Goal: Task Accomplishment & Management: Manage account settings

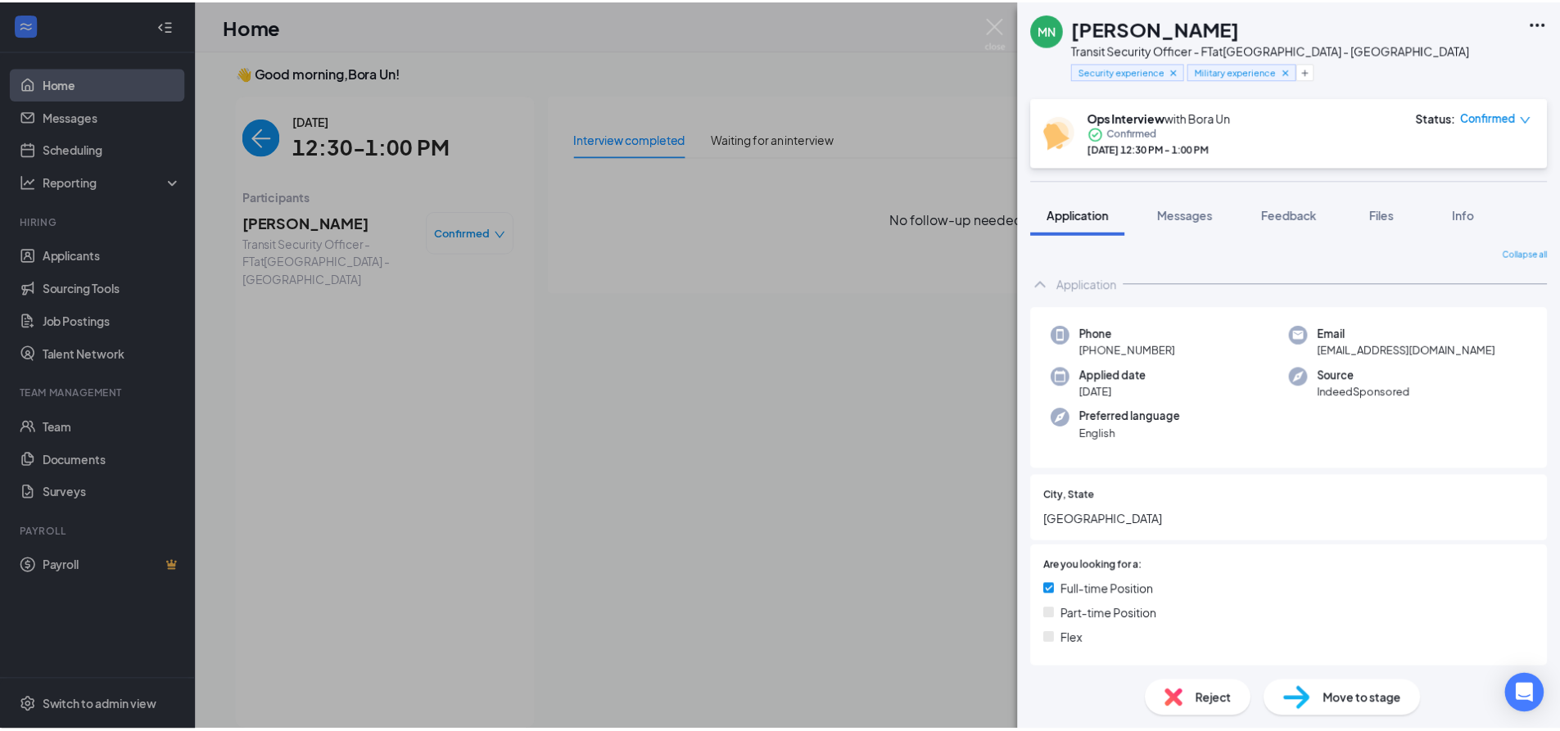
scroll to position [7, 0]
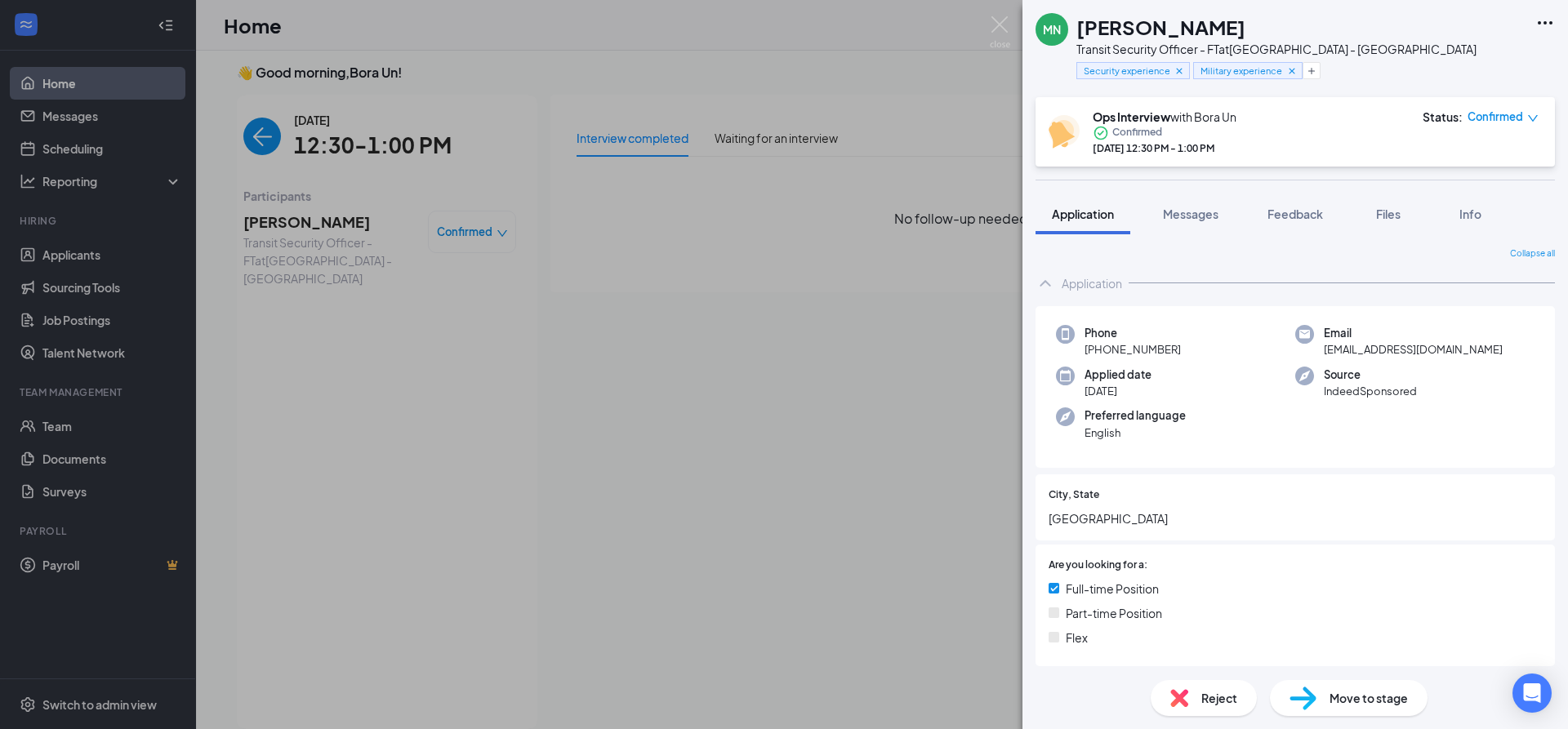
click at [1199, 693] on div "Reject" at bounding box center [1204, 698] width 106 height 36
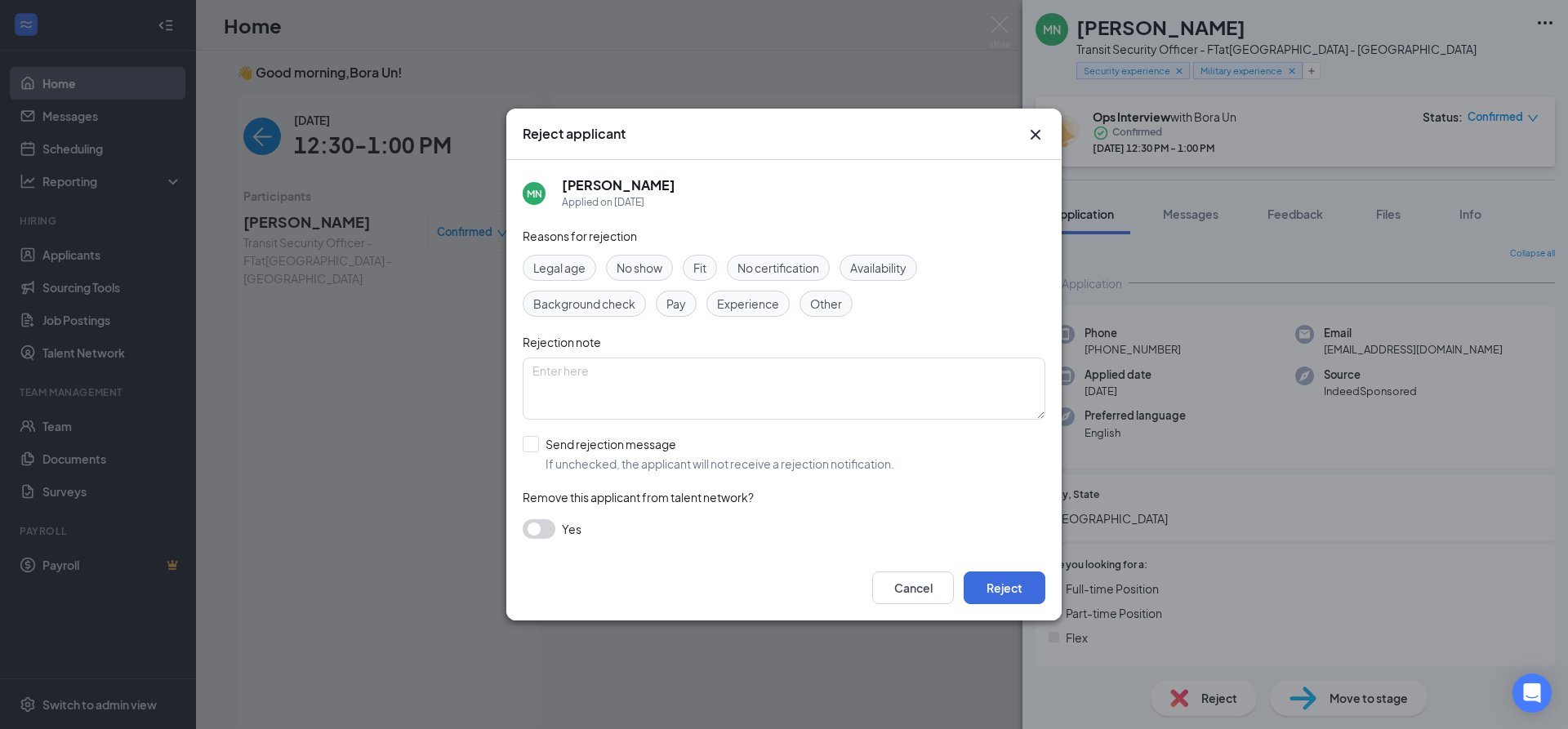
click at [705, 261] on span "Fit" at bounding box center [699, 268] width 13 height 18
click at [696, 368] on textarea at bounding box center [784, 389] width 523 height 62
type textarea "Language barrier. Had to repeat several questions."
click at [527, 443] on input "Send rejection message If unchecked, the applicant will not receive a rejection…" at bounding box center [708, 454] width 372 height 36
checkbox input "true"
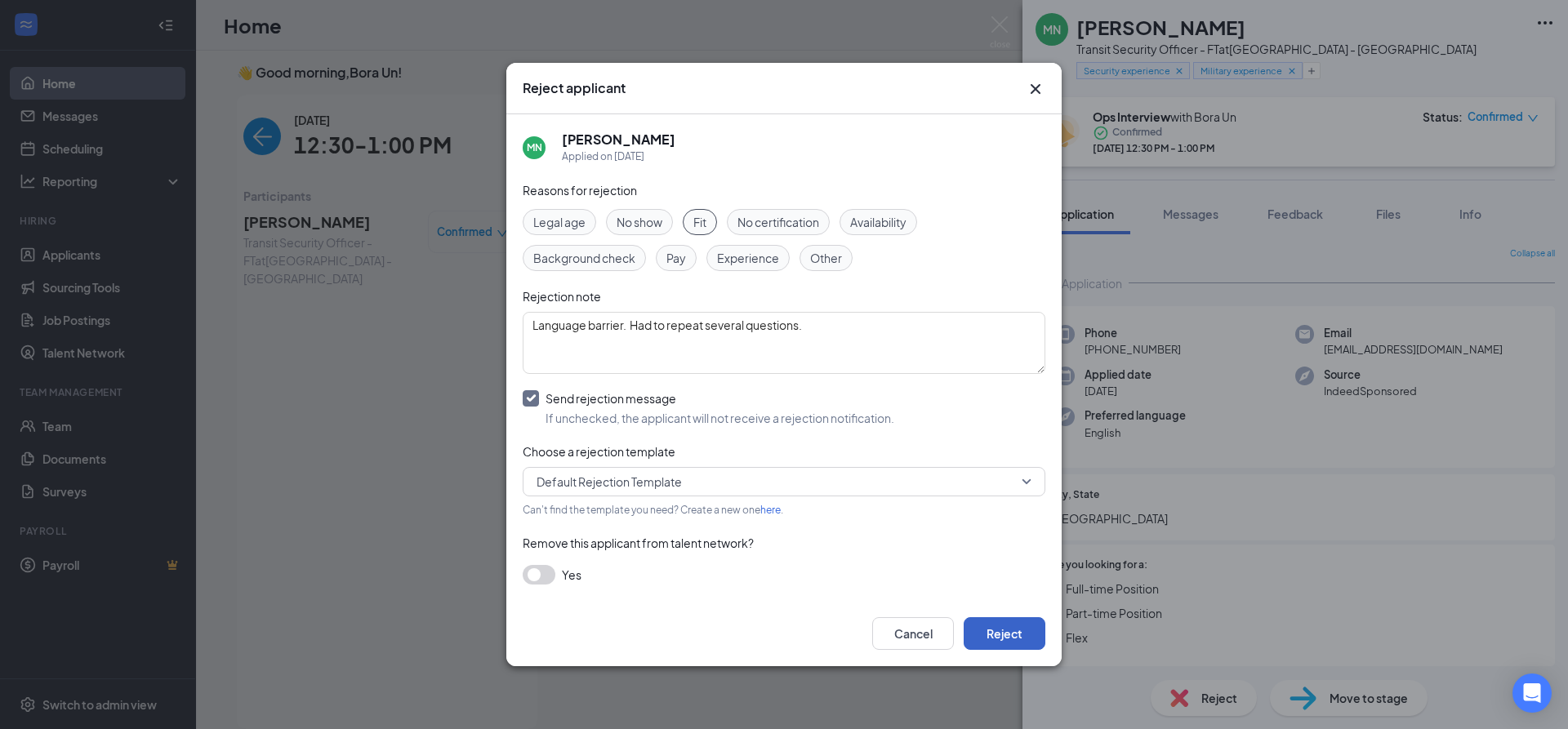
click at [997, 637] on button "Reject" at bounding box center [1004, 633] width 82 height 33
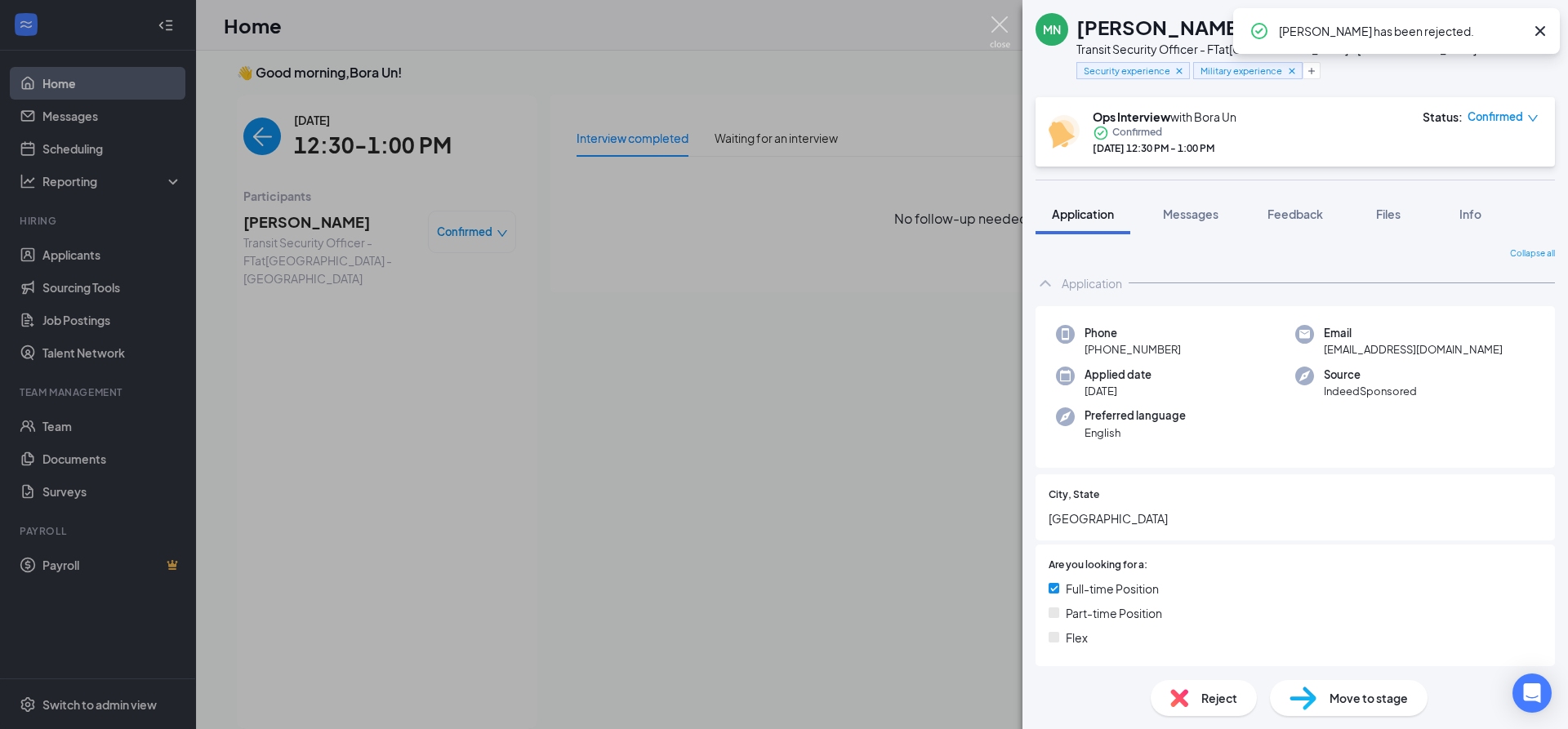
click at [994, 19] on img at bounding box center [999, 32] width 20 height 32
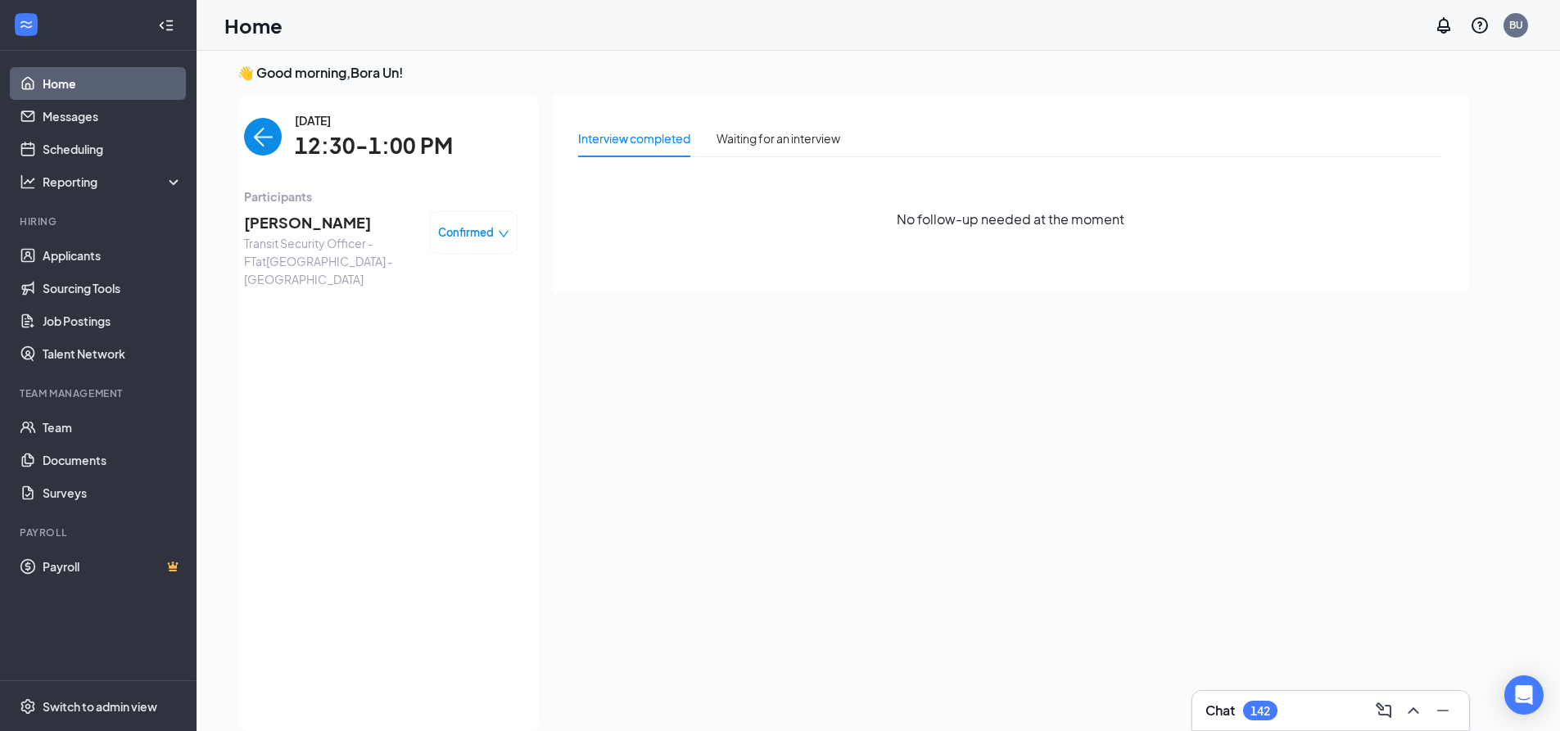
click at [265, 134] on img "back-button" at bounding box center [263, 137] width 38 height 38
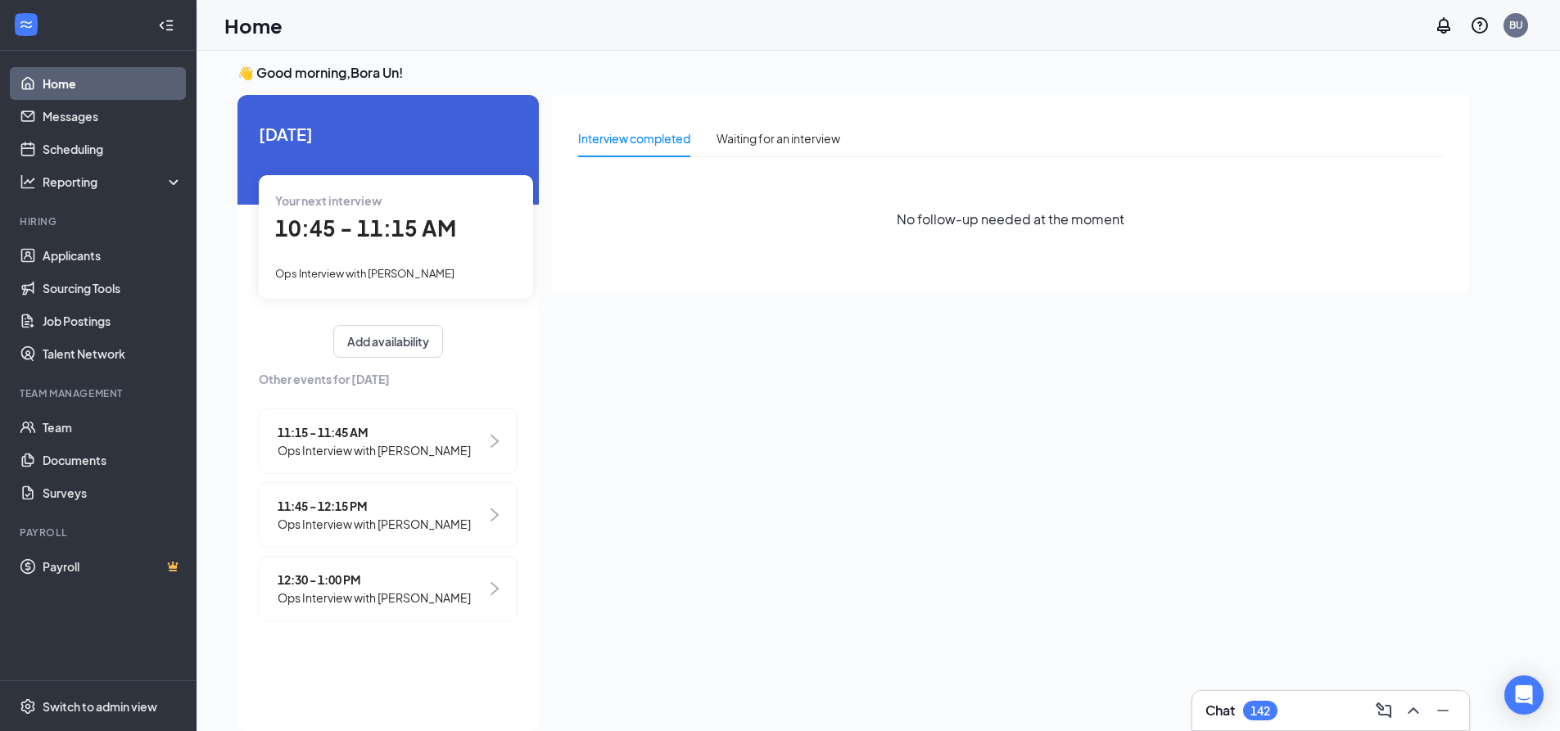
scroll to position [34, 0]
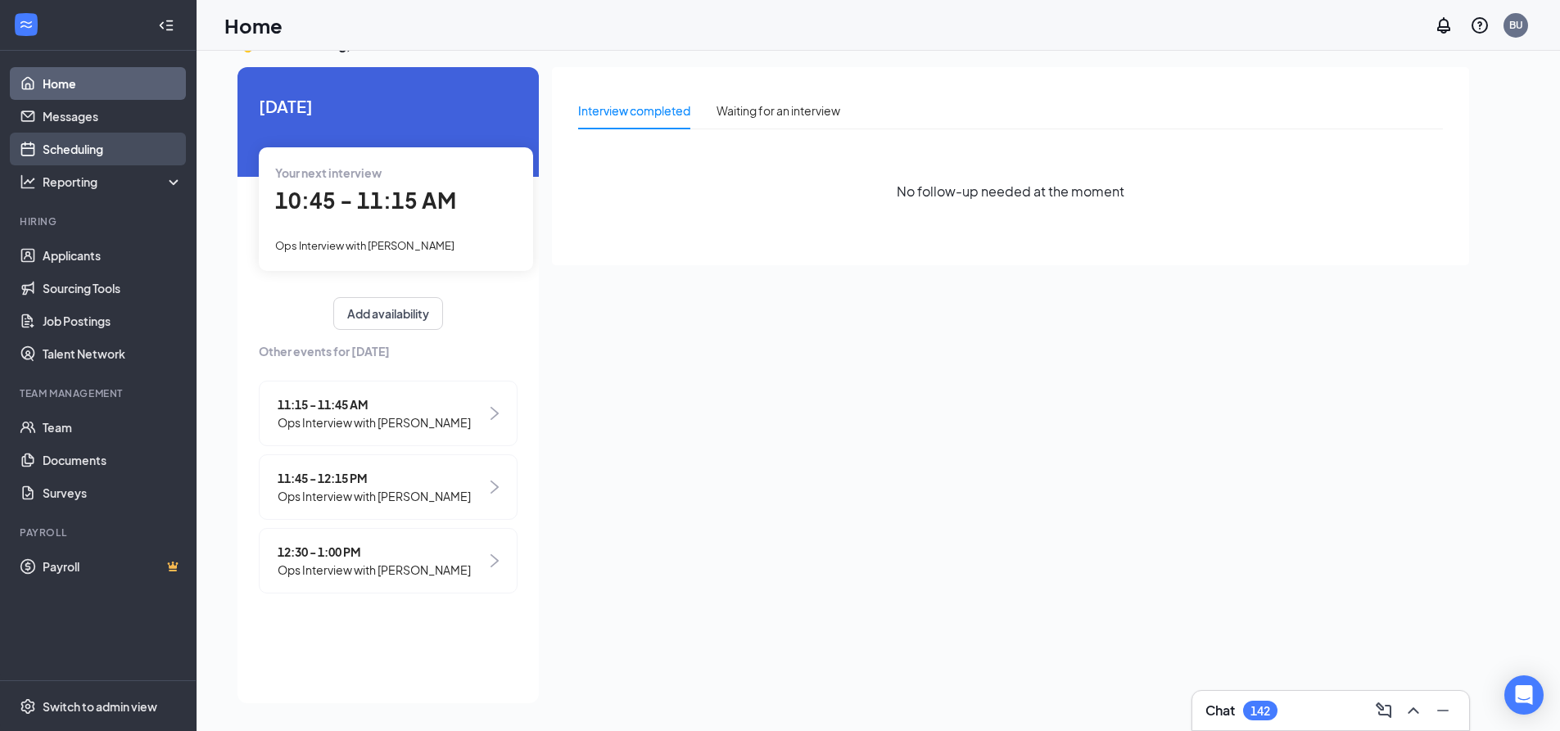
click at [102, 148] on link "Scheduling" at bounding box center [113, 149] width 140 height 33
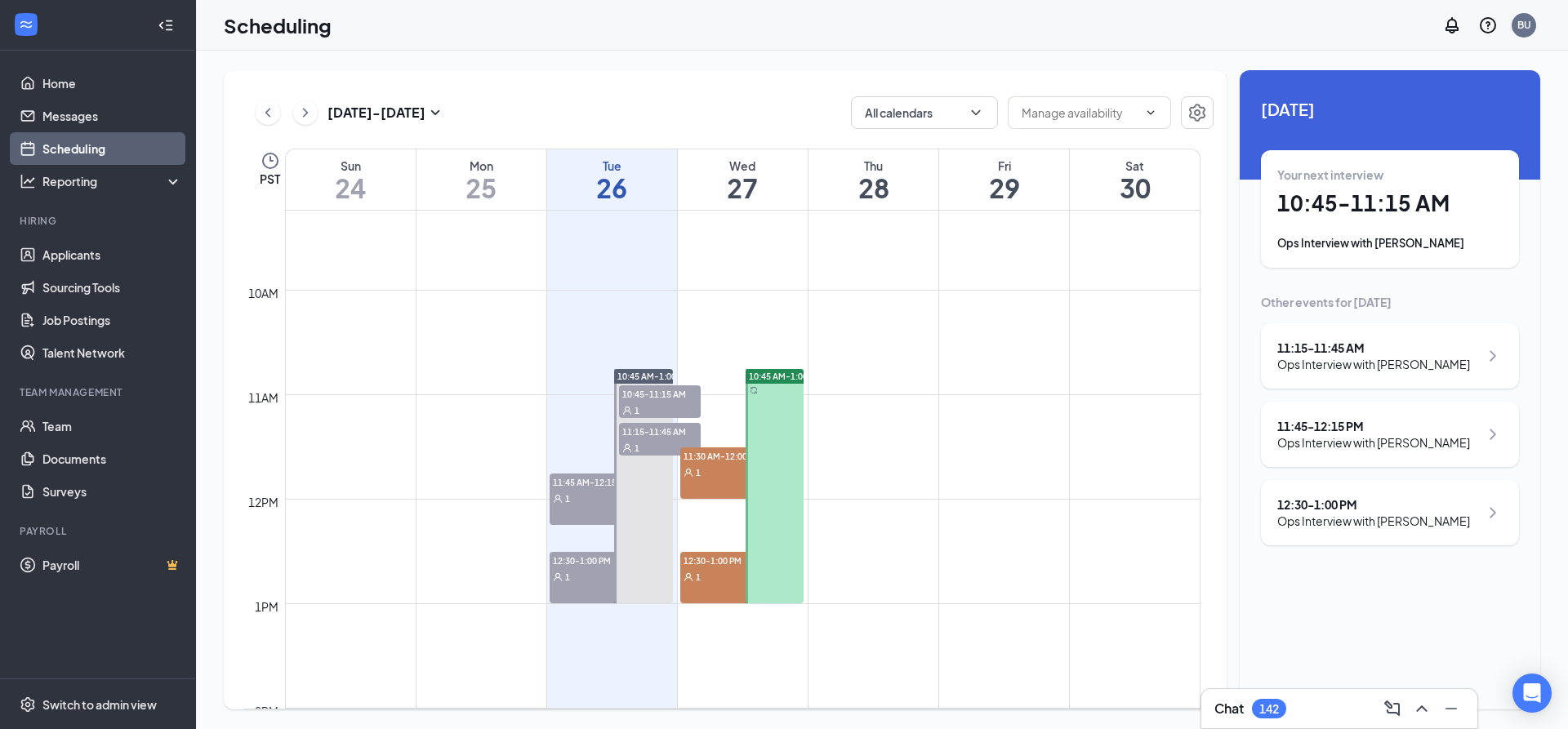
scroll to position [1048, 0]
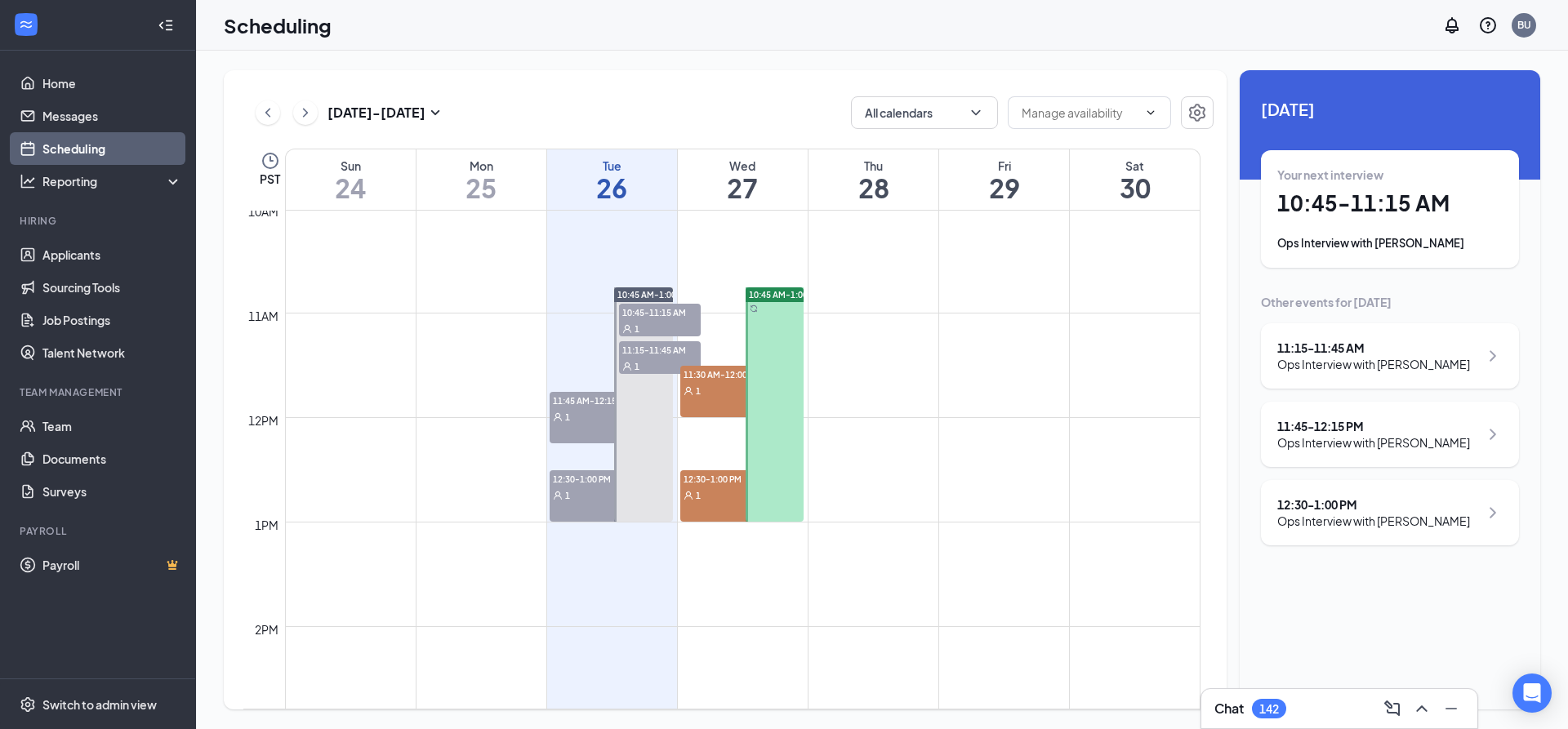
click at [714, 386] on div "1" at bounding box center [721, 390] width 82 height 16
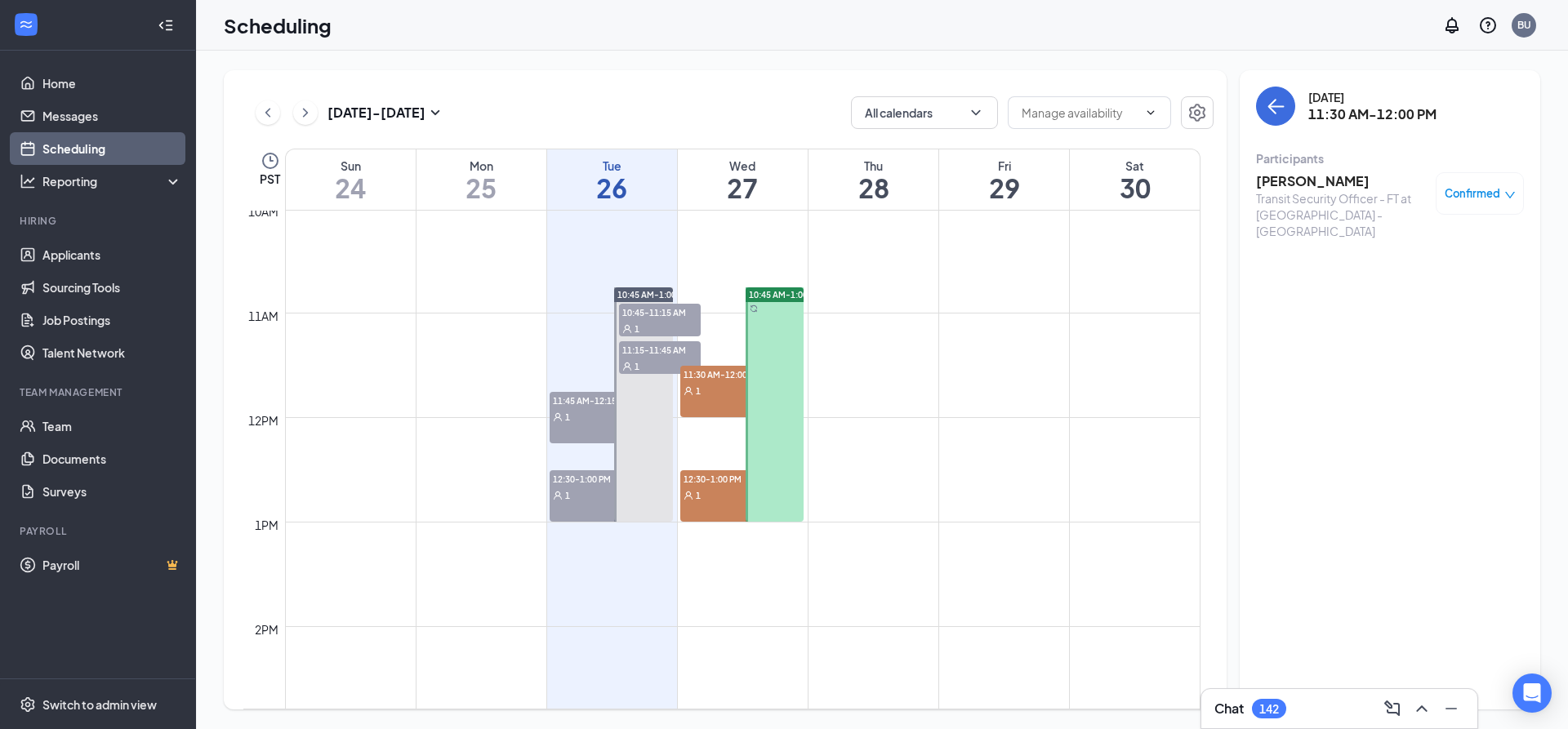
click at [714, 495] on div "1" at bounding box center [721, 495] width 82 height 16
click at [723, 370] on span "11:30 AM-12:00 PM" at bounding box center [721, 374] width 82 height 16
